Goal: Task Accomplishment & Management: Manage account settings

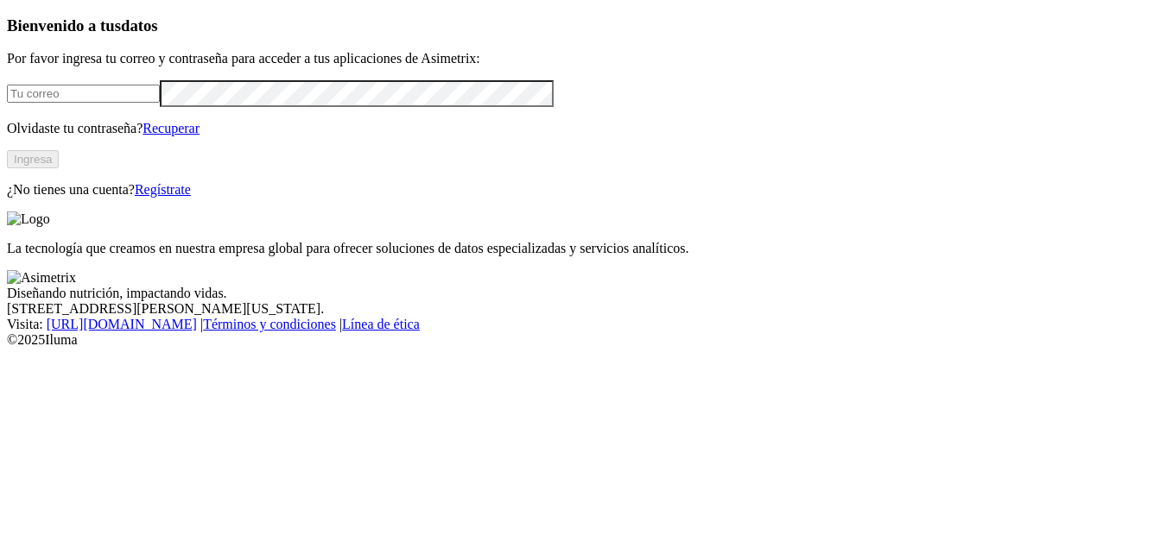
click at [68, 103] on input "email" at bounding box center [83, 94] width 153 height 18
click at [59, 168] on button "Ingresa" at bounding box center [33, 159] width 52 height 18
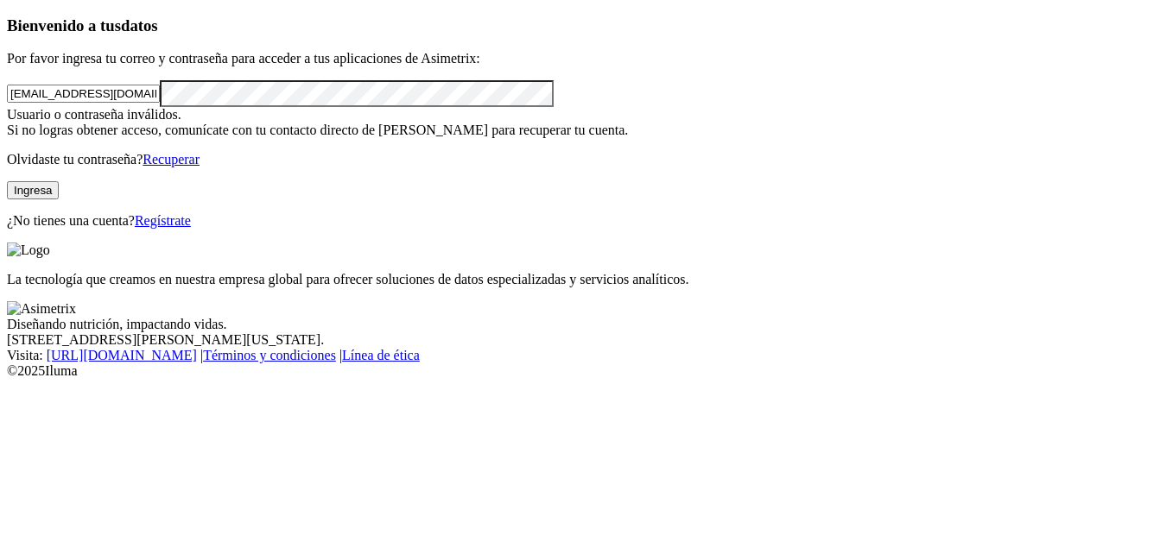
click at [59, 199] on button "Ingresa" at bounding box center [33, 190] width 52 height 18
click at [160, 103] on input "[EMAIL_ADDRESS][DOMAIN_NAME]" at bounding box center [83, 94] width 153 height 18
click at [22, 165] on div "Bienvenido a tus datos Por favor ingresa tu correo y contraseña para acceder a …" at bounding box center [586, 122] width 1159 height 213
click at [59, 199] on button "Ingresa" at bounding box center [33, 190] width 52 height 18
drag, startPoint x: 89, startPoint y: 127, endPoint x: 35, endPoint y: 130, distance: 54.5
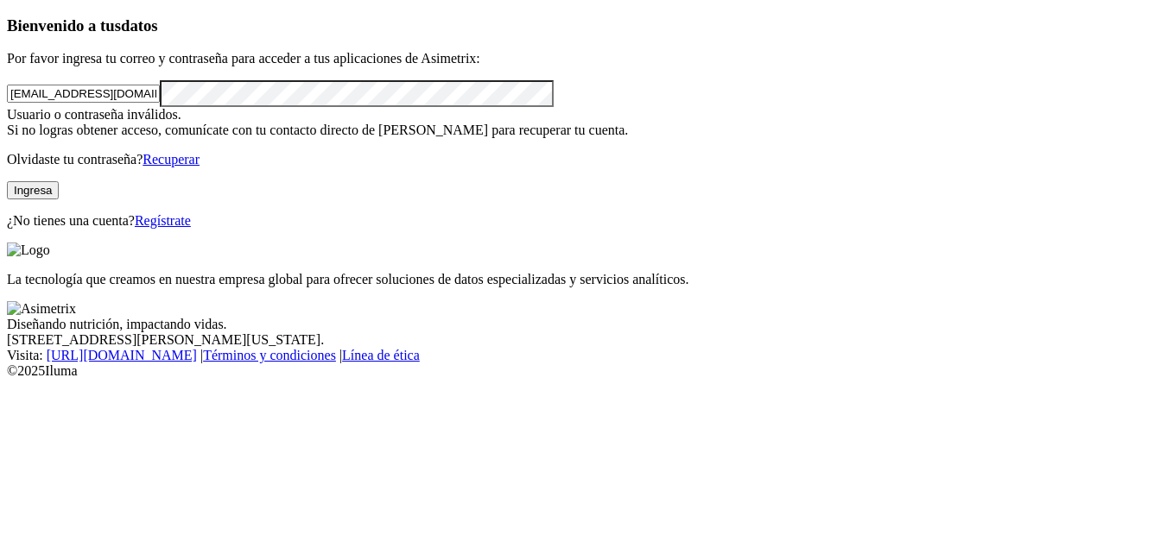
click at [35, 130] on div "Bienvenido a tus datos Por favor ingresa tu correo y contraseña para acceder a …" at bounding box center [586, 122] width 1159 height 213
click at [59, 199] on button "Ingresa" at bounding box center [33, 190] width 52 height 18
drag, startPoint x: 72, startPoint y: 123, endPoint x: 22, endPoint y: 119, distance: 50.2
click at [22, 119] on div "Bienvenido a tus datos Por favor ingresa tu correo y contraseña para acceder a …" at bounding box center [586, 122] width 1159 height 213
type input "[EMAIL_ADDRESS][DOMAIN_NAME]"
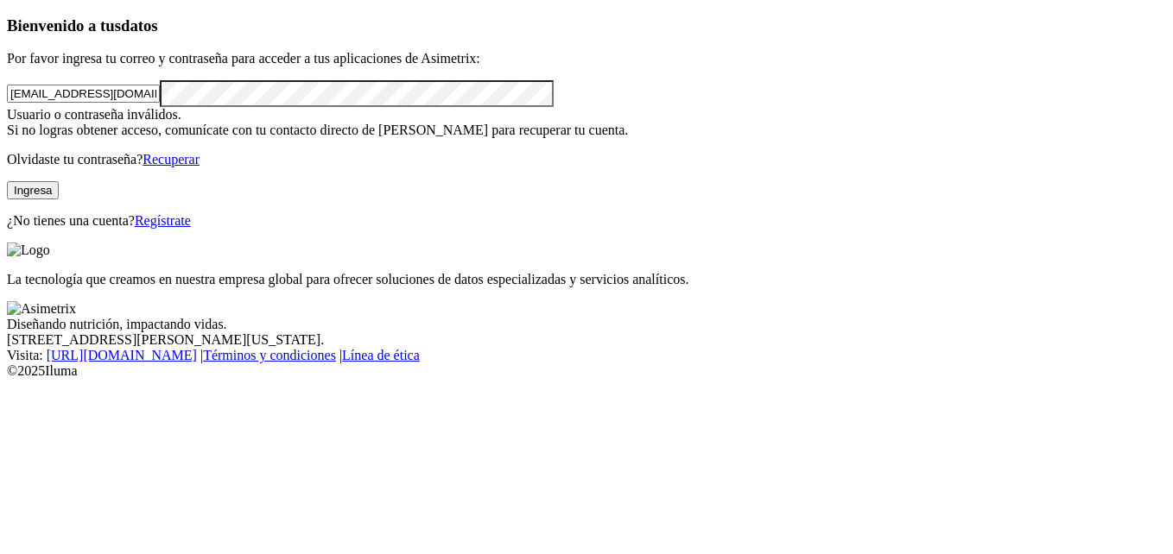
click at [35, 230] on div "Bienvenido a tus datos Por favor ingresa tu correo y contraseña para acceder a …" at bounding box center [586, 122] width 1159 height 213
click at [199, 167] on link "Recuperar" at bounding box center [170, 159] width 57 height 15
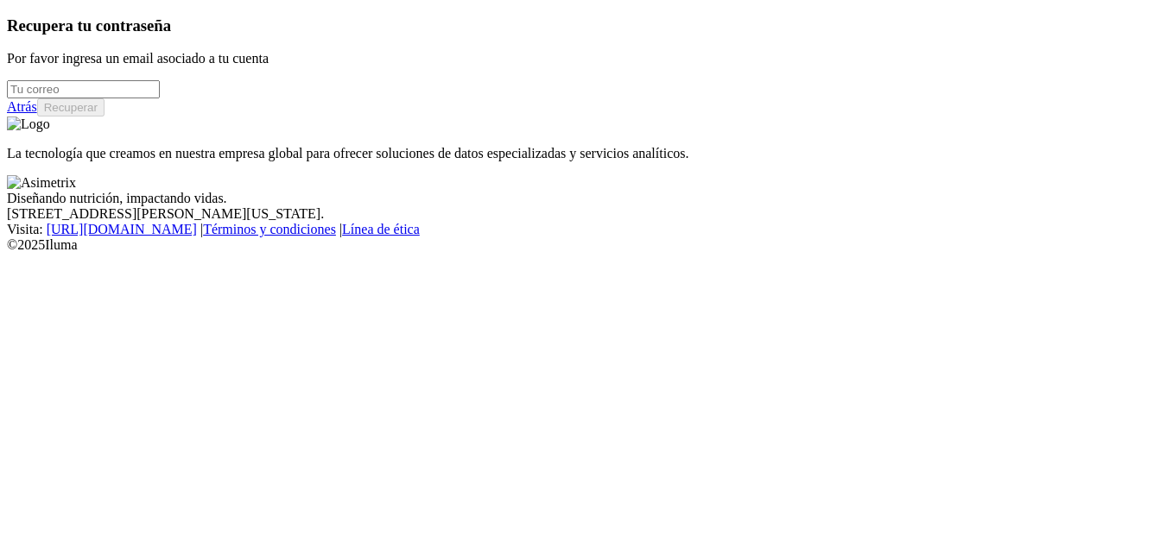
click at [153, 98] on input "email" at bounding box center [83, 89] width 153 height 18
type input "[EMAIL_ADDRESS][DOMAIN_NAME]"
drag, startPoint x: 268, startPoint y: 122, endPoint x: -3, endPoint y: 171, distance: 275.6
click at [0, 171] on html "Recupera tu contraseña Por favor ingresa un email asociado a tu cuenta [EMAIL_A…" at bounding box center [586, 130] width 1173 height 260
click at [160, 98] on input "email" at bounding box center [83, 89] width 153 height 18
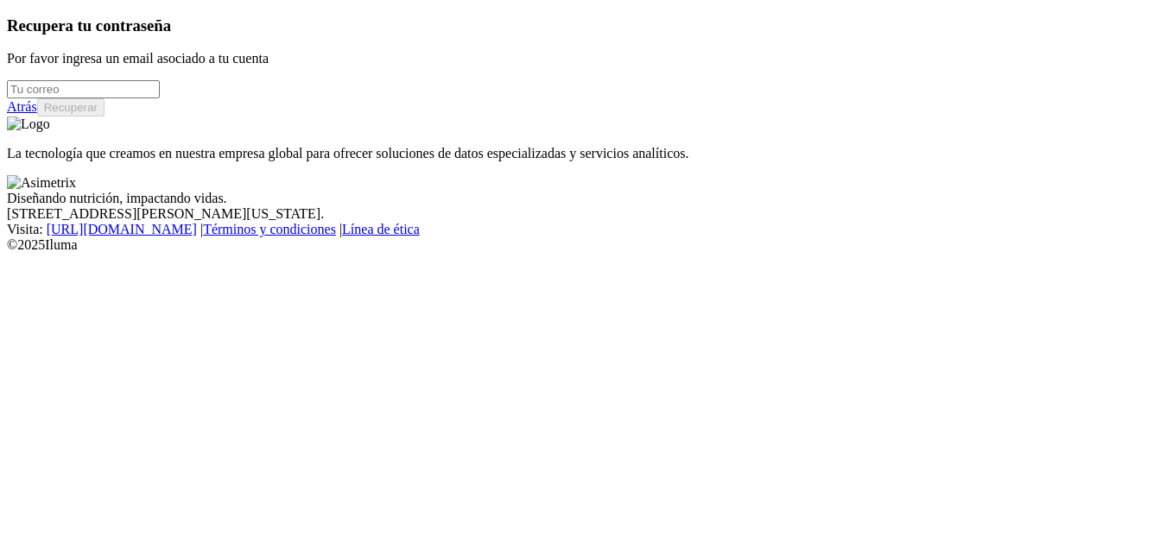
type input "[EMAIL_ADDRESS][DOMAIN_NAME]"
click at [104, 117] on button "Recuperar" at bounding box center [70, 107] width 67 height 18
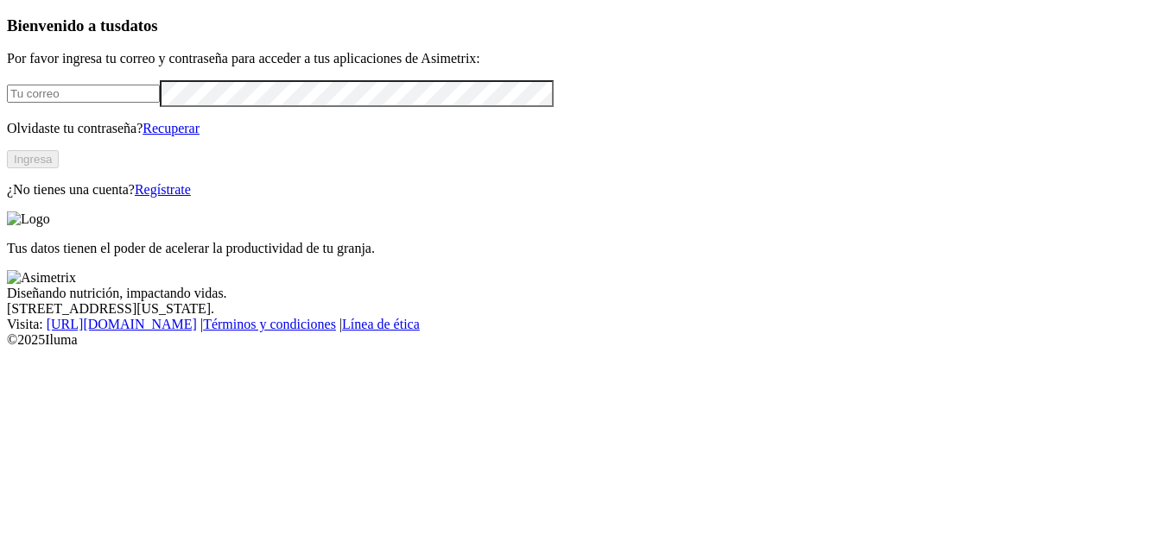
click at [87, 103] on input "email" at bounding box center [83, 94] width 153 height 18
type input "[EMAIL_ADDRESS][DOMAIN_NAME]"
click at [59, 168] on button "Ingresa" at bounding box center [33, 159] width 52 height 18
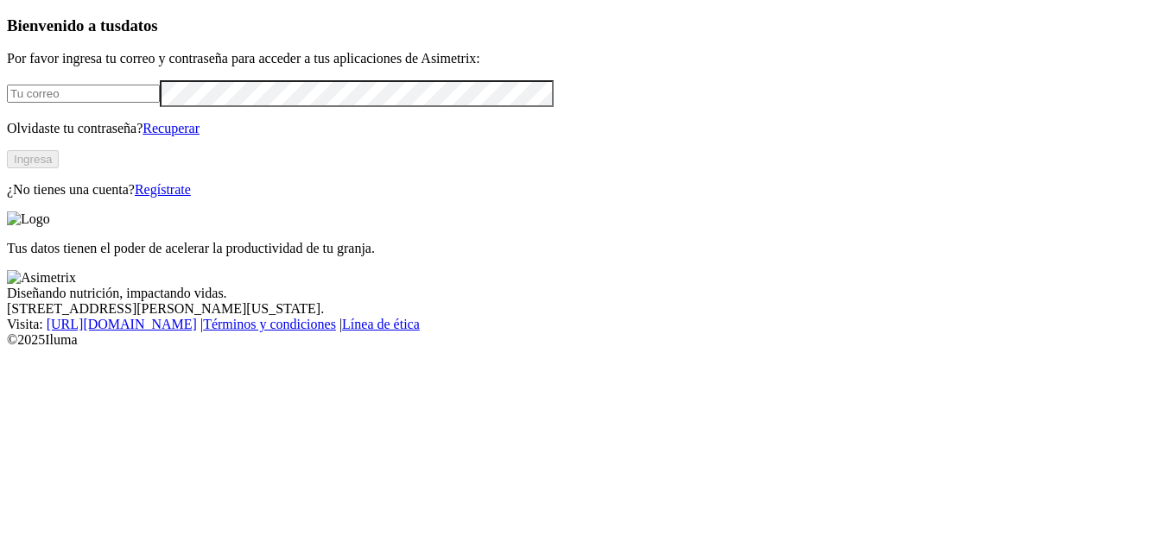
click at [152, 103] on input "email" at bounding box center [83, 94] width 153 height 18
type input "[EMAIL_ADDRESS][DOMAIN_NAME]"
click at [59, 168] on button "Ingresa" at bounding box center [33, 159] width 52 height 18
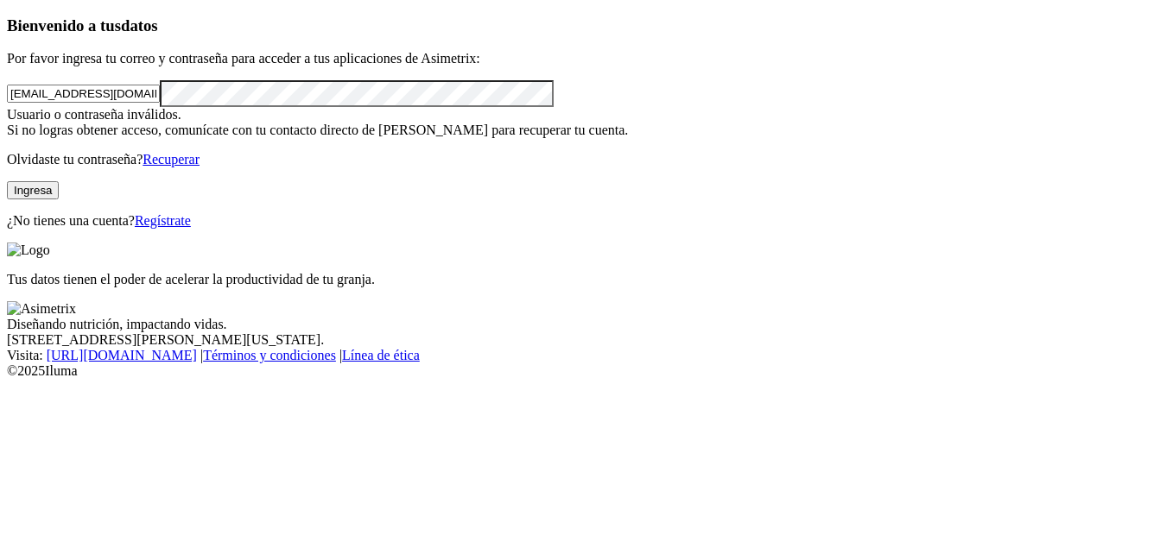
click at [16, 165] on div "Bienvenido a tus datos Por favor ingresa tu correo y contraseña para acceder a …" at bounding box center [586, 122] width 1159 height 213
click at [14, 230] on div "Bienvenido a tus datos Por favor ingresa tu correo y contraseña para acceder a …" at bounding box center [586, 122] width 1159 height 213
click at [59, 199] on button "Ingresa" at bounding box center [33, 190] width 52 height 18
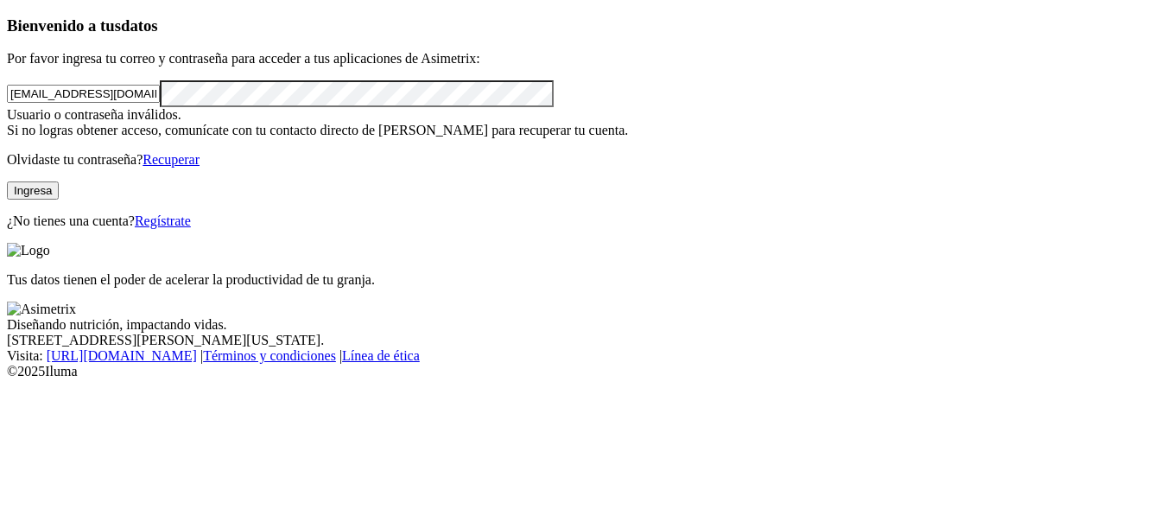
click at [0, 175] on html "Bienvenido a tus datos Por favor ingresa tu correo y contraseña para acceder a …" at bounding box center [586, 193] width 1173 height 386
click at [59, 199] on button "Ingresa" at bounding box center [33, 190] width 52 height 18
